Goal: Navigation & Orientation: Find specific page/section

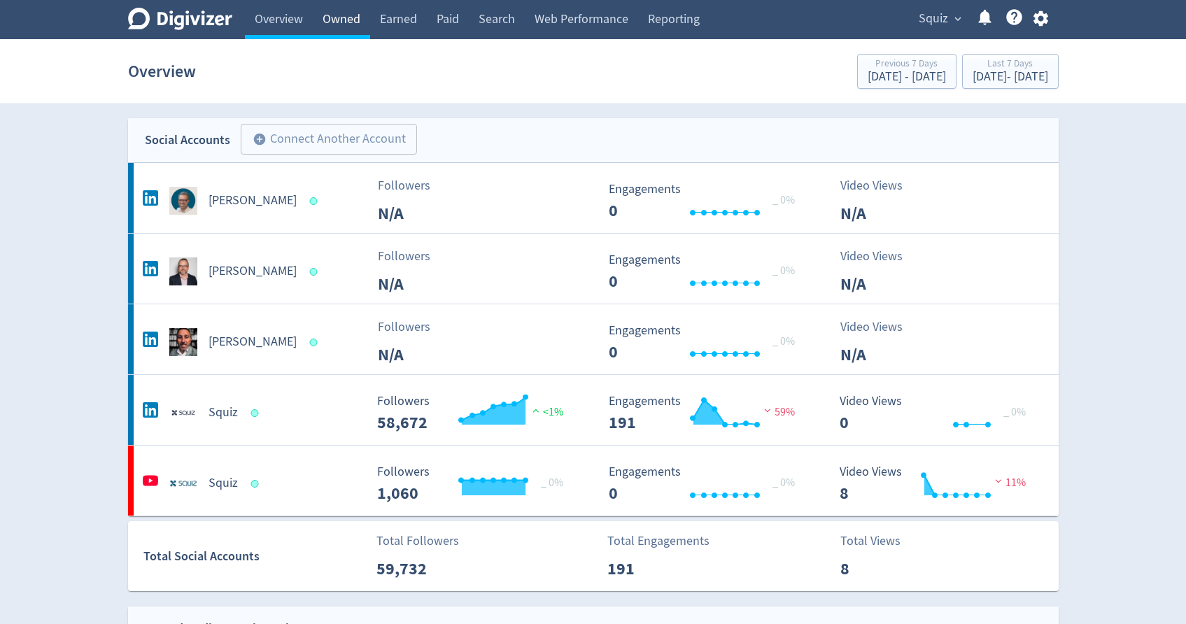
click at [353, 25] on link "Owned" at bounding box center [341, 19] width 57 height 39
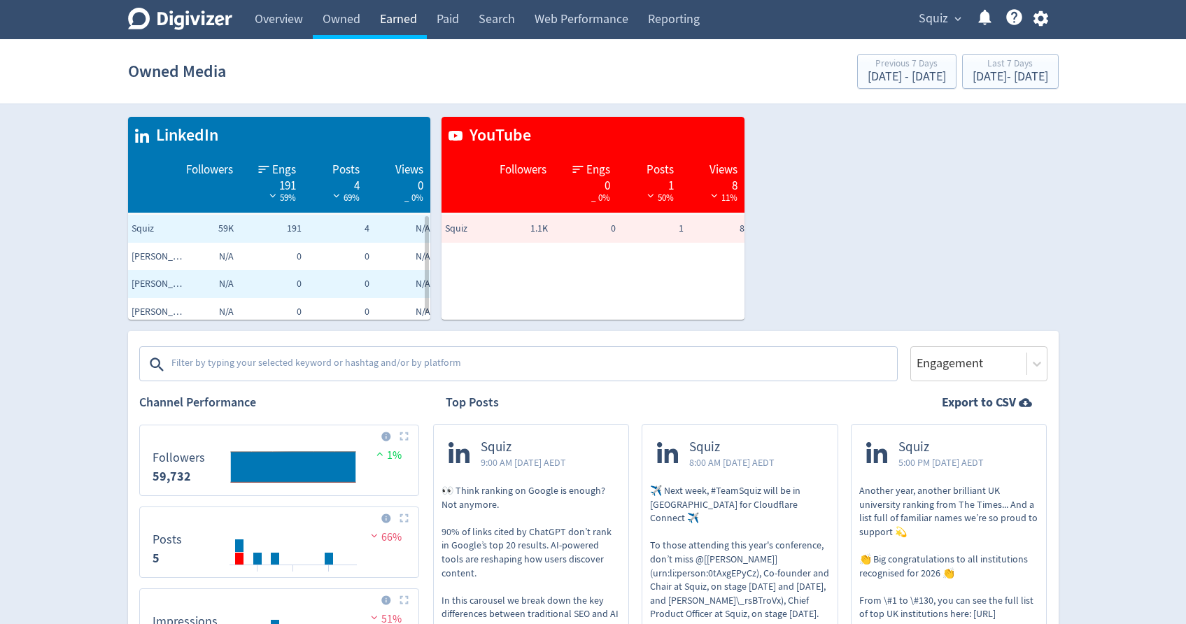
click at [404, 21] on link "Earned" at bounding box center [398, 19] width 57 height 39
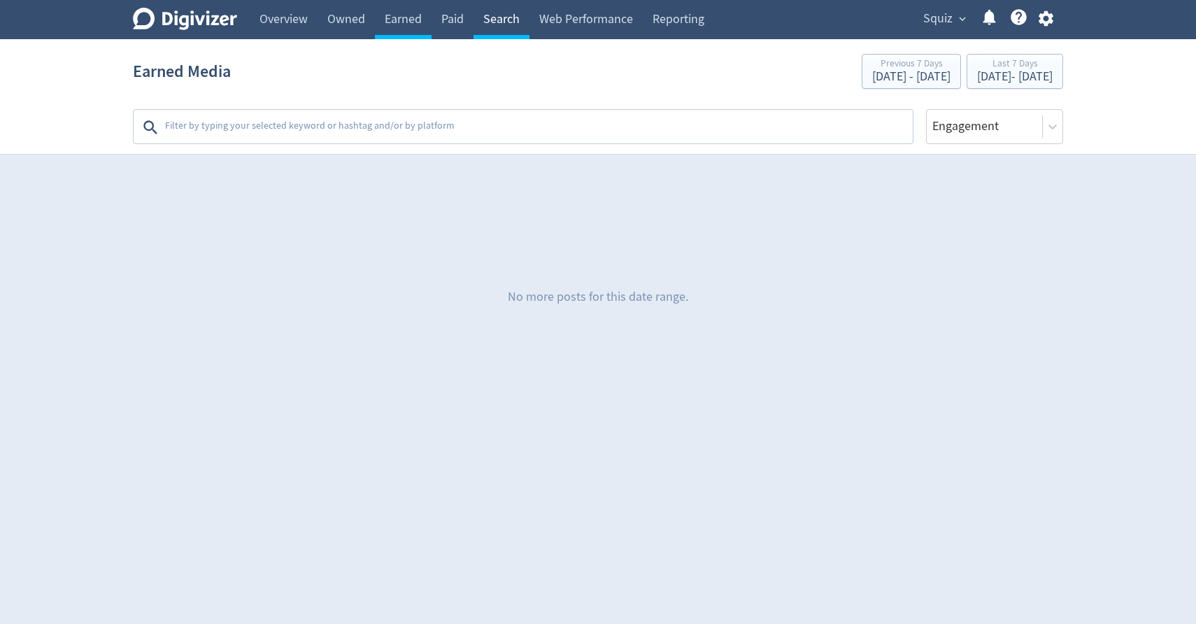
click at [504, 27] on link "Search" at bounding box center [502, 19] width 56 height 39
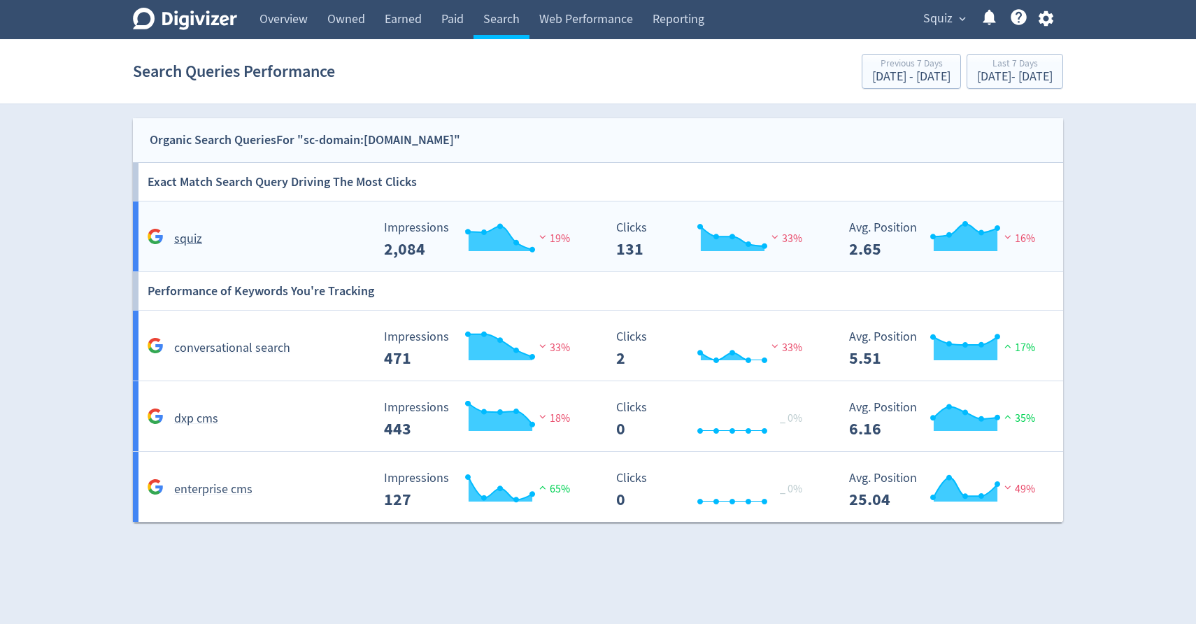
click at [258, 242] on div "squiz" at bounding box center [257, 239] width 227 height 20
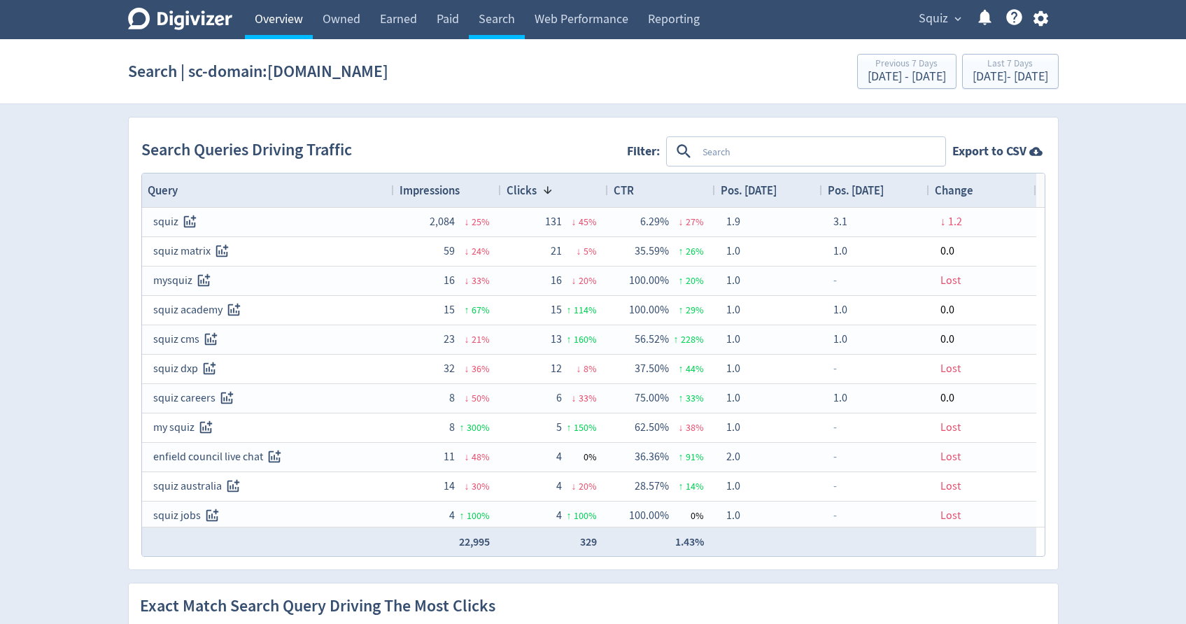
click at [294, 23] on link "Overview" at bounding box center [279, 19] width 68 height 39
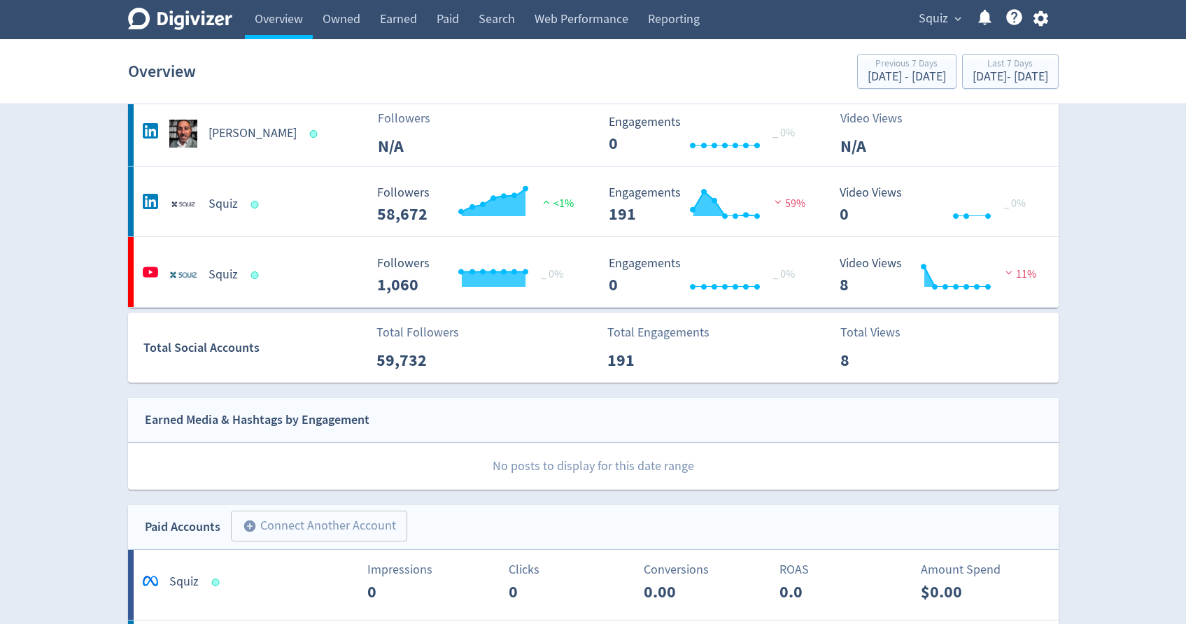
scroll to position [204, 0]
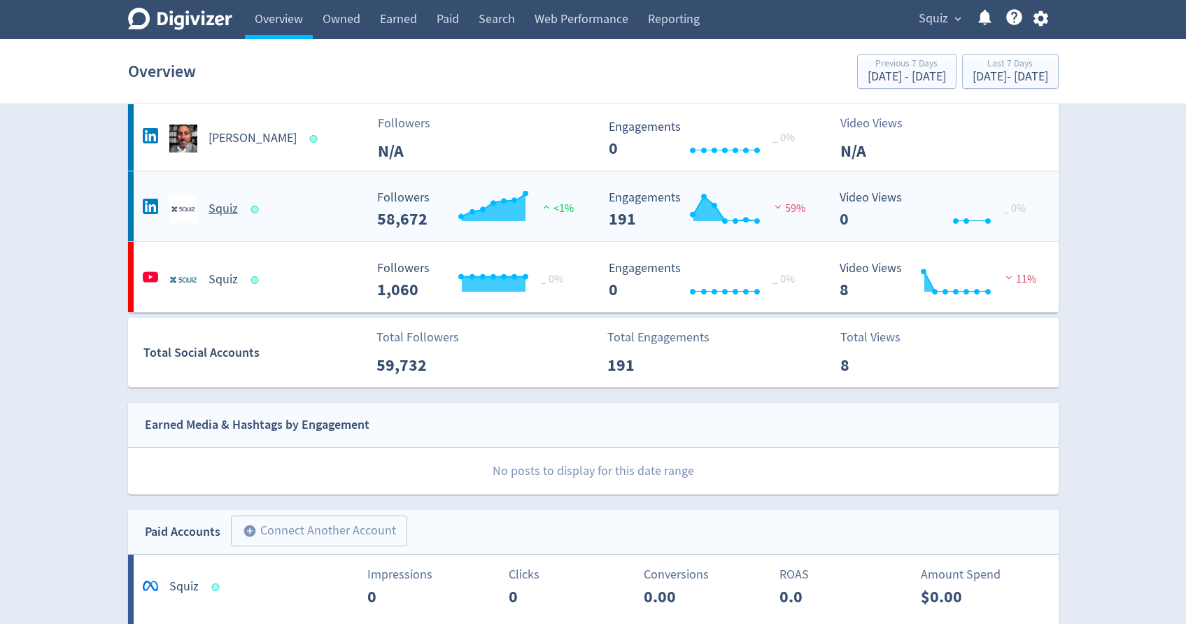
click at [301, 216] on div "Squiz" at bounding box center [252, 209] width 226 height 28
